Goal: Navigation & Orientation: Find specific page/section

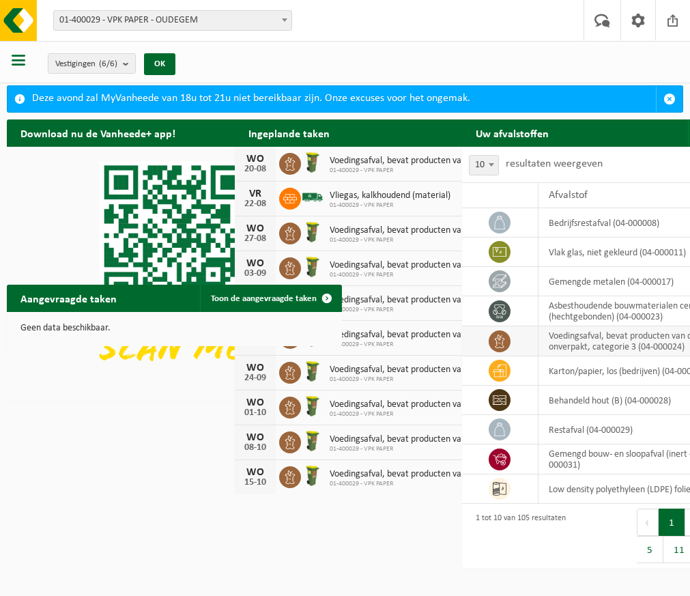
scroll to position [112, 0]
click at [685, 510] on button "2" at bounding box center [698, 521] width 27 height 27
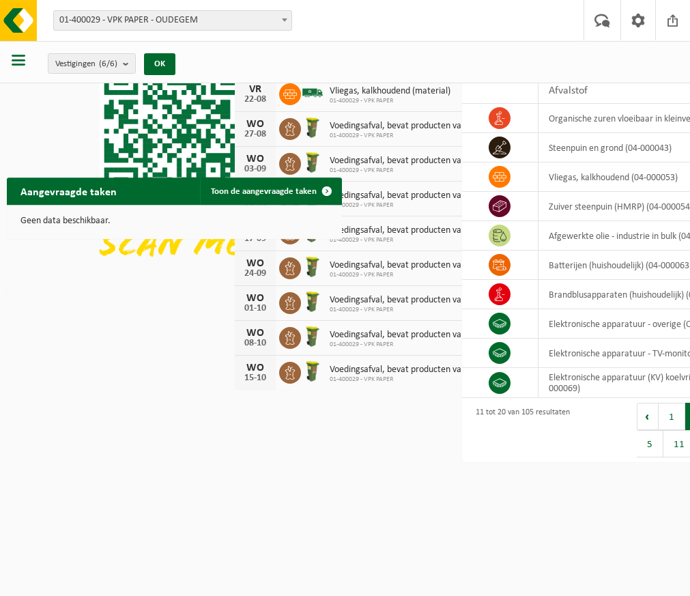
scroll to position [102, 0]
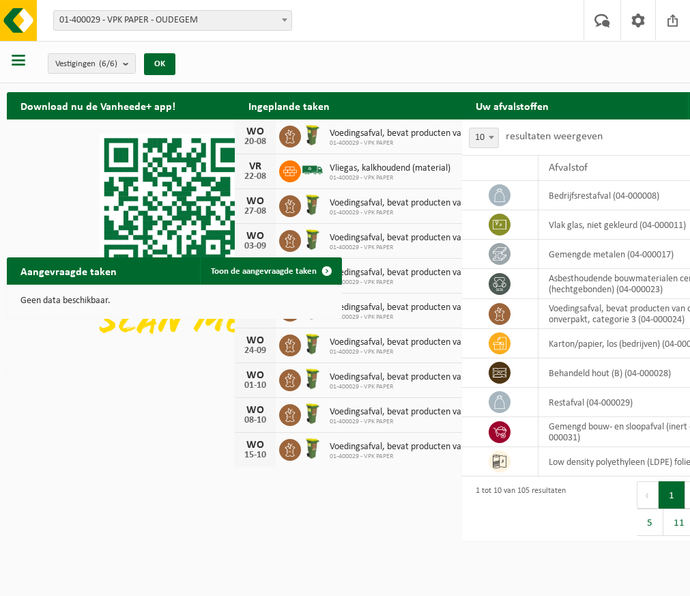
scroll to position [78, 0]
